Goal: Information Seeking & Learning: Learn about a topic

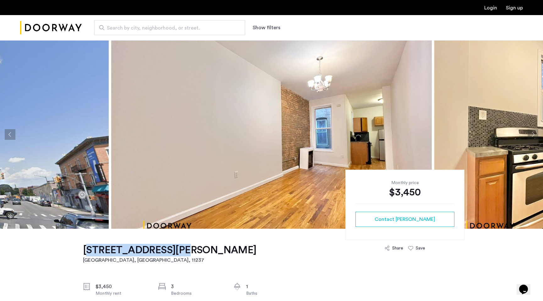
copy h1 "[STREET_ADDRESS][PERSON_NAME]"
copy h1 "1327 [PERSON_NAME]"
drag, startPoint x: 81, startPoint y: 248, endPoint x: 140, endPoint y: 254, distance: 58.7
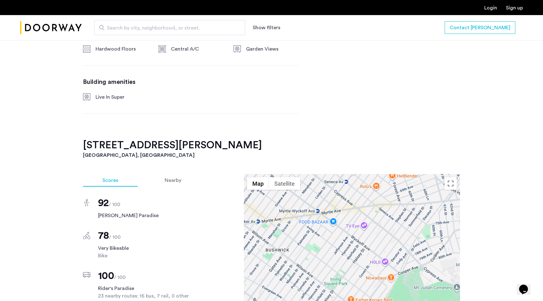
scroll to position [494, 0]
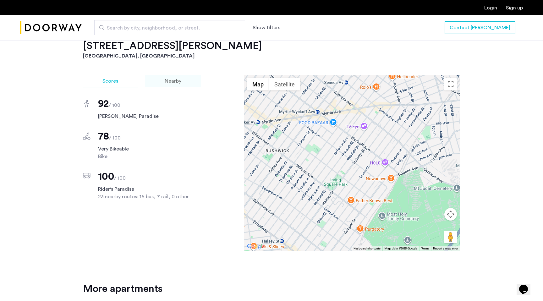
click at [168, 79] on span "Nearby" at bounding box center [173, 81] width 17 height 5
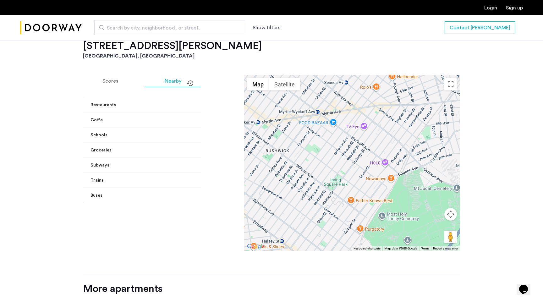
click at [178, 102] on mat-panel-title "Restaurants" at bounding box center [157, 105] width 134 height 7
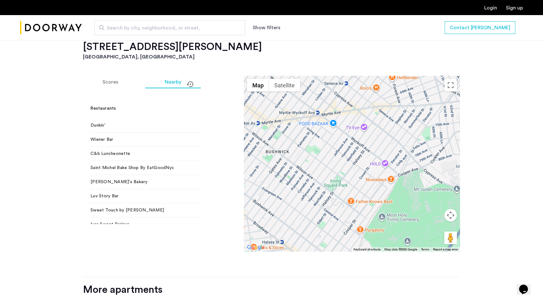
click at [178, 98] on mat-expansion-panel-header "Restaurants" at bounding box center [161, 108] width 157 height 20
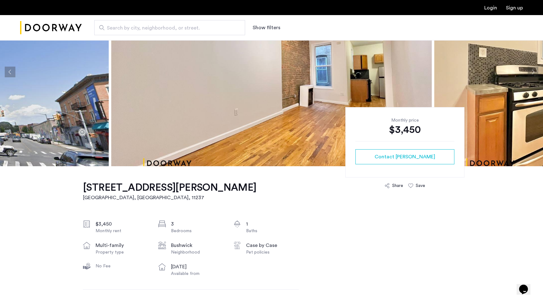
scroll to position [0, 0]
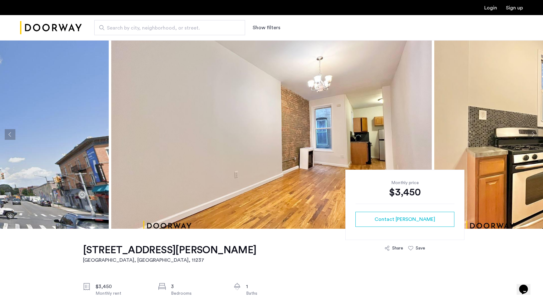
click at [72, 22] on img "Cazamio Logo" at bounding box center [51, 28] width 62 height 24
